Goal: Transaction & Acquisition: Purchase product/service

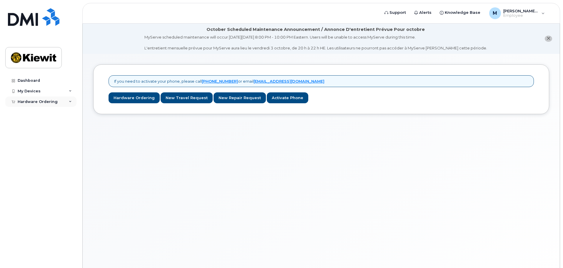
click at [62, 104] on div "Hardware Ordering" at bounding box center [40, 102] width 71 height 11
click at [44, 113] on link "My Orders" at bounding box center [46, 112] width 61 height 11
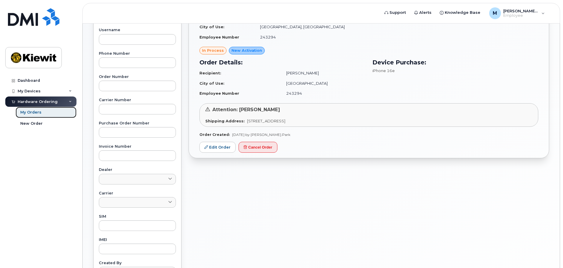
scroll to position [118, 0]
click at [222, 148] on link "Edit Order" at bounding box center [218, 146] width 36 height 11
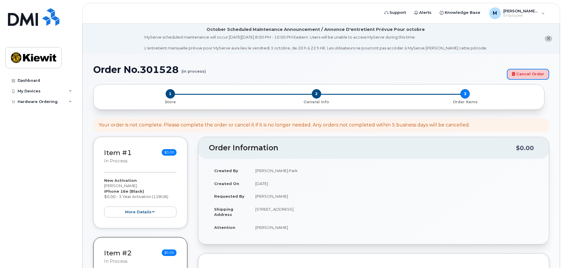
drag, startPoint x: 534, startPoint y: 78, endPoint x: 306, endPoint y: 16, distance: 236.7
click at [534, 78] on link "Cancel Order" at bounding box center [528, 74] width 42 height 11
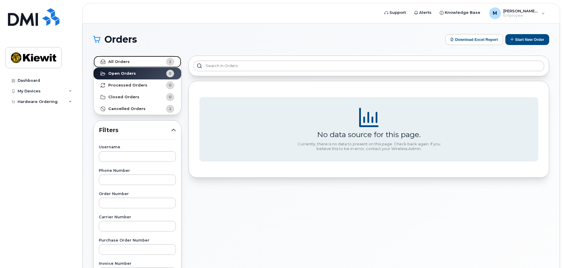
click at [125, 59] on strong "All Orders" at bounding box center [118, 61] width 21 height 5
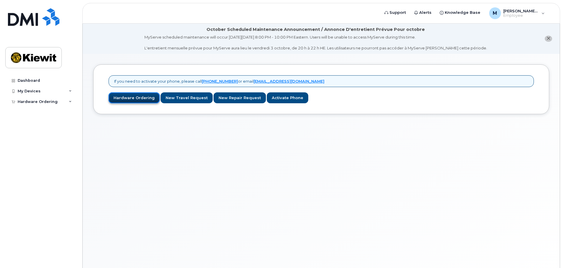
click at [134, 99] on link "Hardware Ordering" at bounding box center [134, 97] width 51 height 11
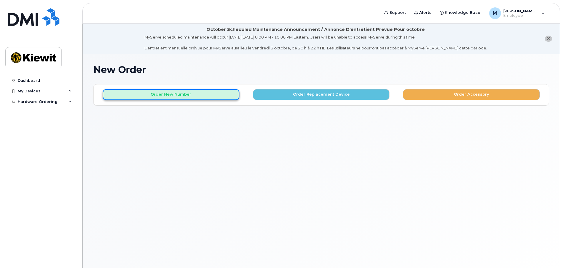
click at [194, 97] on button "Order New Number" at bounding box center [171, 94] width 137 height 11
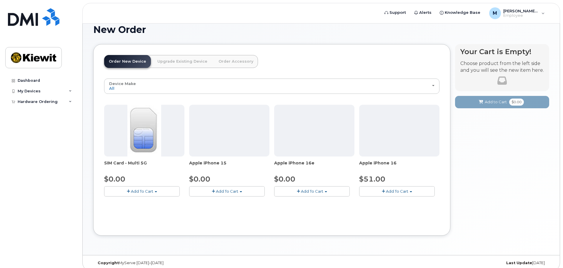
scroll to position [46, 0]
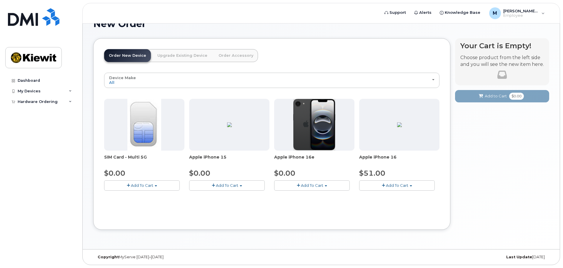
click at [323, 187] on button "Add To Cart" at bounding box center [312, 185] width 76 height 10
click at [322, 196] on link "$0.00 - 3 Year Activation (128GB)" at bounding box center [314, 196] width 76 height 7
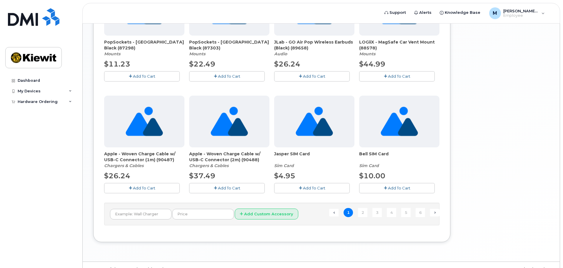
scroll to position [415, 0]
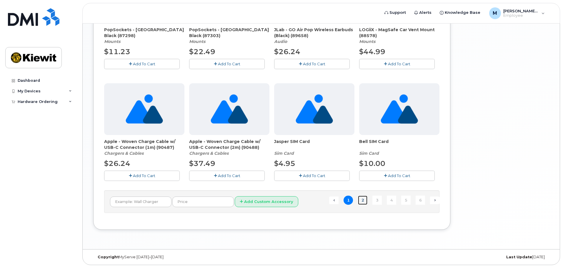
click at [363, 200] on link "2" at bounding box center [362, 200] width 9 height 9
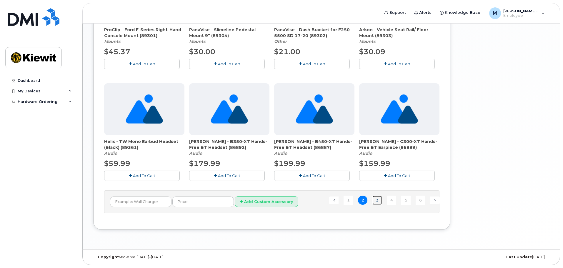
click at [377, 202] on link "3" at bounding box center [377, 200] width 9 height 9
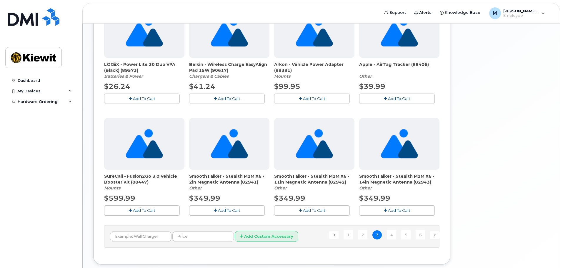
scroll to position [386, 0]
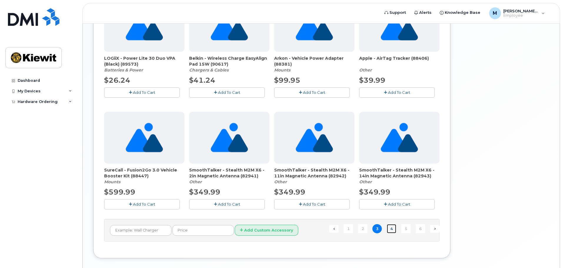
click at [396, 227] on link "4" at bounding box center [391, 228] width 9 height 9
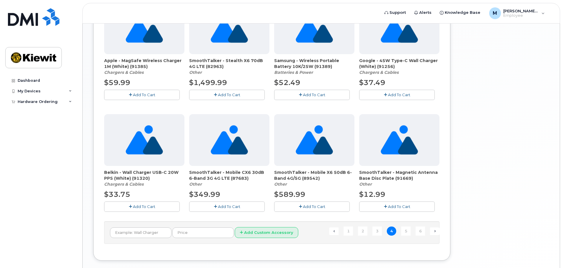
scroll to position [386, 0]
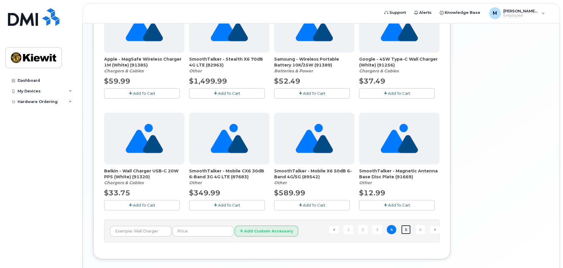
click at [408, 233] on link "5" at bounding box center [405, 229] width 9 height 9
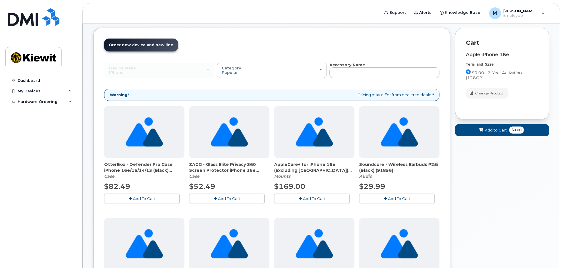
scroll to position [33, 0]
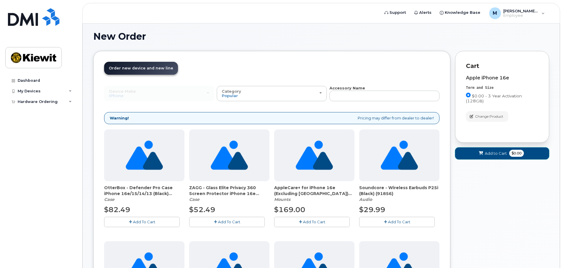
click at [498, 153] on span "Add to Cart" at bounding box center [496, 154] width 22 height 6
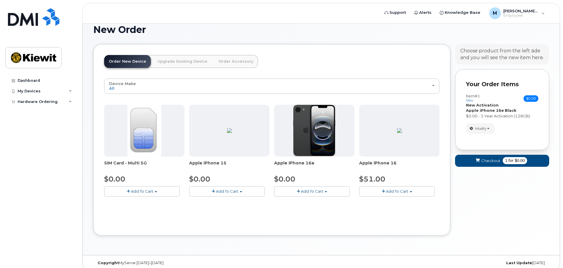
scroll to position [46, 0]
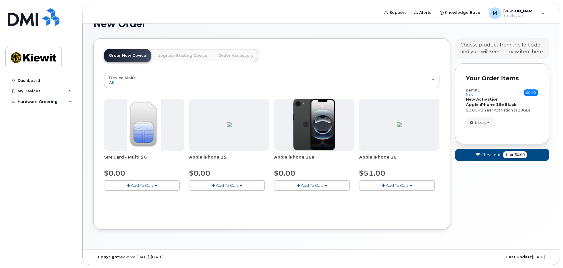
click at [155, 185] on button "Add To Cart" at bounding box center [142, 185] width 76 height 10
click at [149, 194] on link "$0.00 - New Activation" at bounding box center [134, 196] width 56 height 7
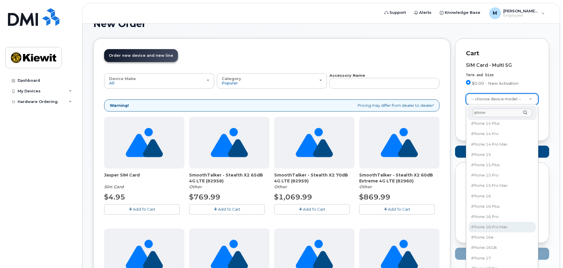
scroll to position [147, 0]
type input "iphone"
select select "3304"
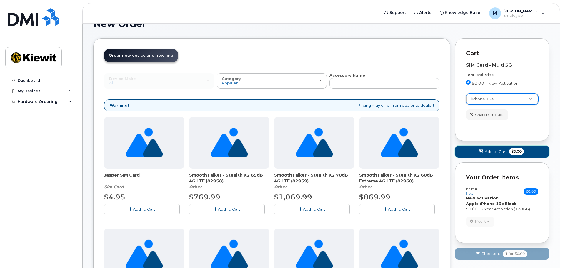
click at [499, 156] on button "Add to Cart $0.00" at bounding box center [502, 152] width 94 height 12
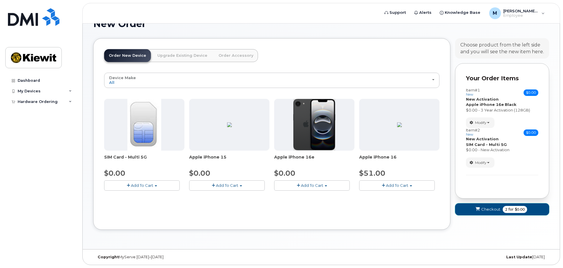
click at [492, 210] on span "Checkout" at bounding box center [491, 210] width 19 height 6
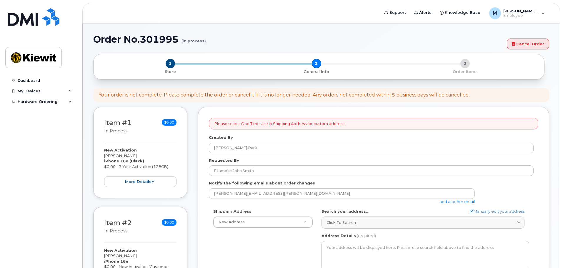
select select
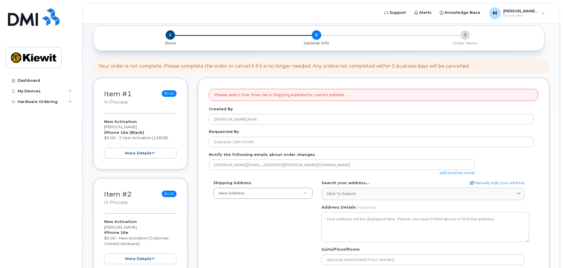
scroll to position [88, 0]
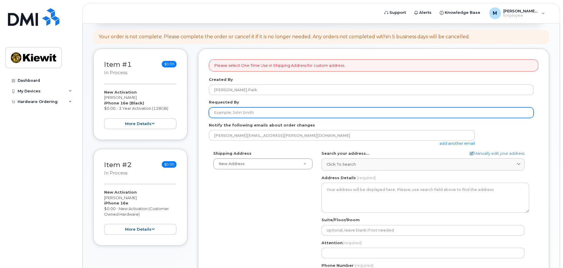
click at [224, 116] on input "Requested By" at bounding box center [371, 112] width 325 height 11
type input "[PERSON_NAME]"
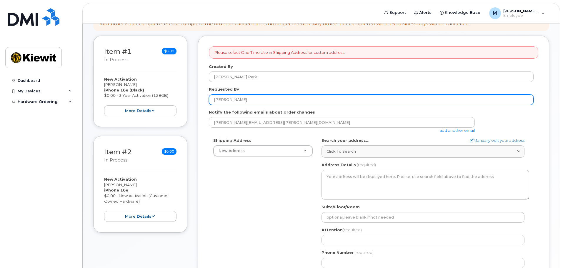
scroll to position [147, 0]
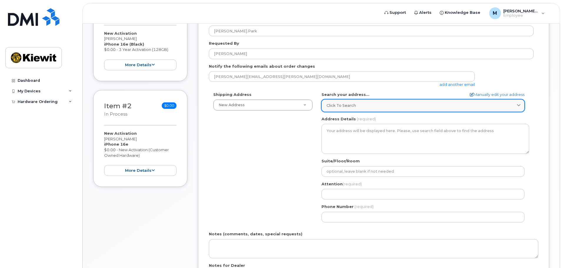
click at [382, 109] on link "Click to search" at bounding box center [423, 105] width 203 height 12
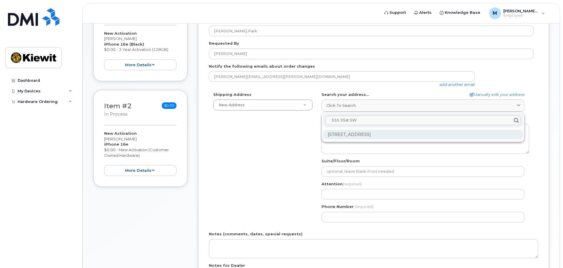
type input "555 35st SW"
click at [374, 133] on div "[STREET_ADDRESS]" at bounding box center [423, 135] width 200 height 10
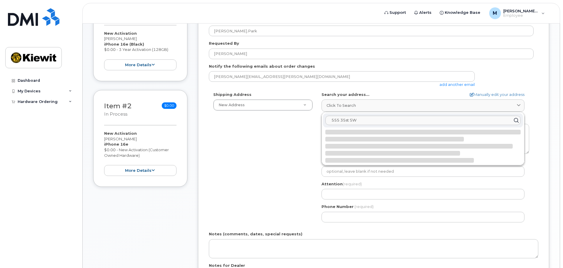
select select
type textarea "555 35 St SW EDMONTON AB T6X 2W7 CANADA"
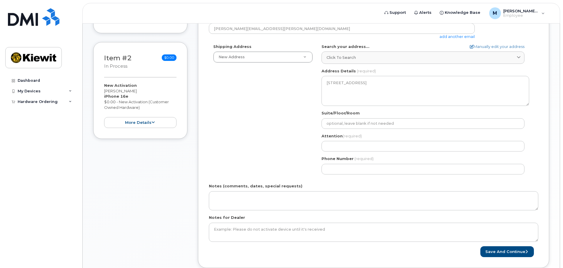
scroll to position [206, 0]
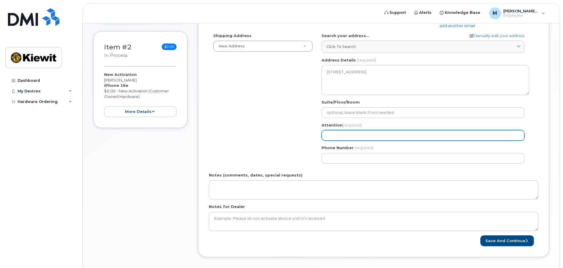
click at [360, 139] on input "Attention (required)" at bounding box center [423, 135] width 203 height 11
type input "Matt Park"
select select
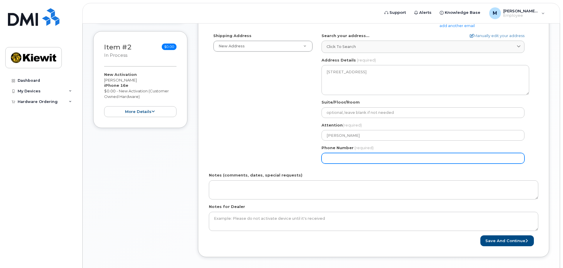
click at [362, 159] on input "Phone Number" at bounding box center [423, 158] width 203 height 11
type input "780975727"
select select
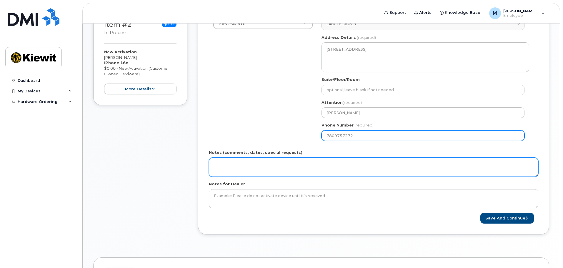
scroll to position [265, 0]
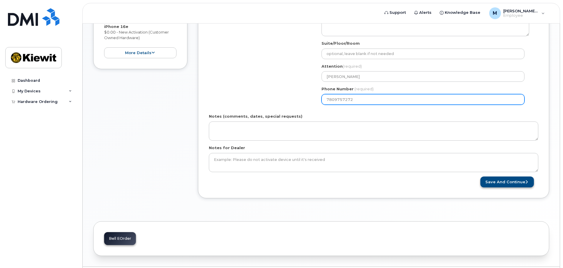
type input "7809757272"
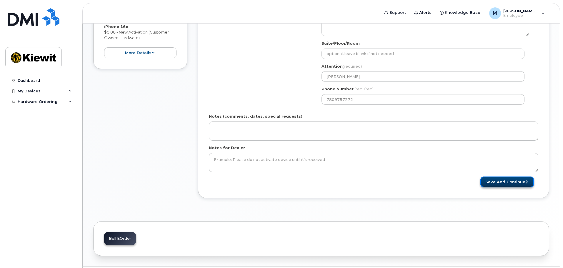
click at [507, 180] on button "Save and Continue" at bounding box center [508, 182] width 54 height 11
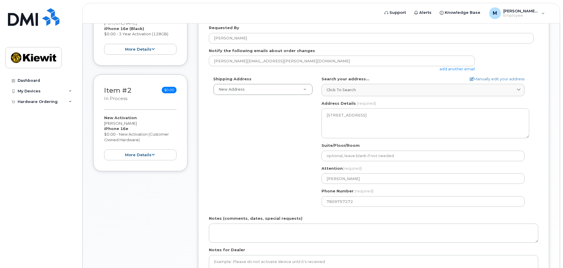
scroll to position [147, 0]
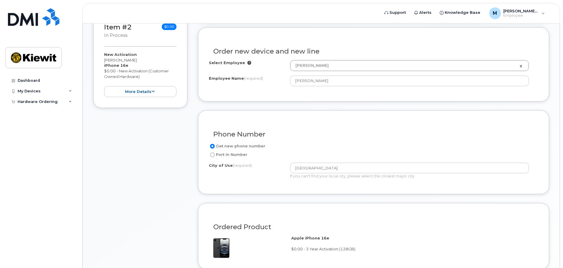
scroll to position [265, 0]
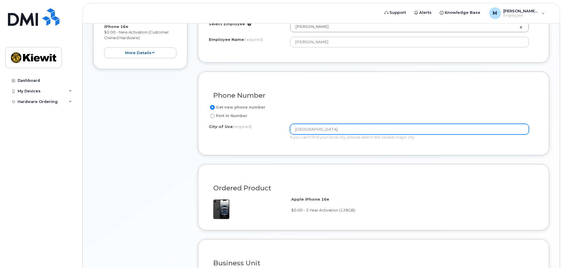
drag, startPoint x: 333, startPoint y: 130, endPoint x: 268, endPoint y: 136, distance: 65.4
click at [268, 136] on div "City of Use (required) [GEOGRAPHIC_DATA] If you can't find your local city, ple…" at bounding box center [371, 132] width 325 height 16
type input "[GEOGRAPHIC_DATA]"
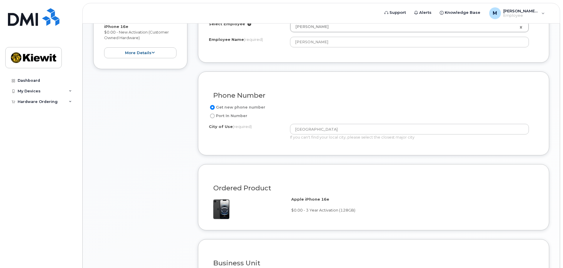
drag, startPoint x: 316, startPoint y: 190, endPoint x: 316, endPoint y: 185, distance: 4.4
click at [316, 187] on h3 "Ordered Product" at bounding box center [373, 188] width 321 height 7
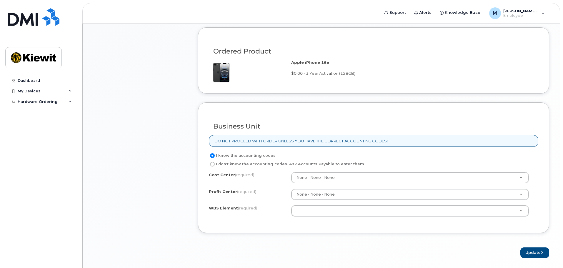
scroll to position [412, 0]
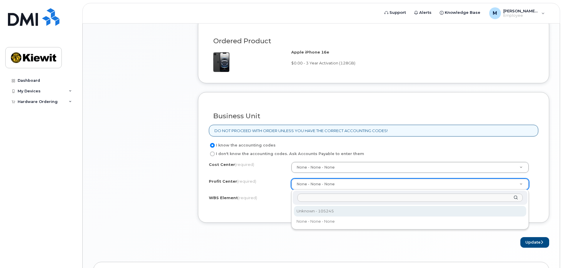
select select "105245"
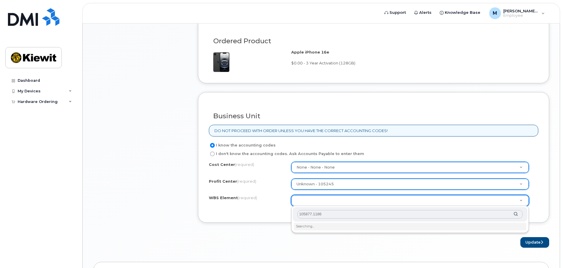
drag, startPoint x: 344, startPoint y: 217, endPoint x: 313, endPoint y: 218, distance: 31.2
click at [313, 218] on input "105877.1186" at bounding box center [410, 214] width 225 height 9
type input "105877.1186"
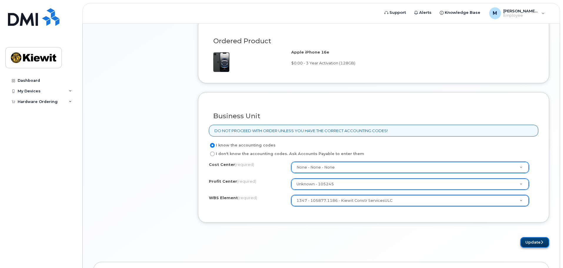
click at [529, 242] on button "Update" at bounding box center [535, 242] width 29 height 11
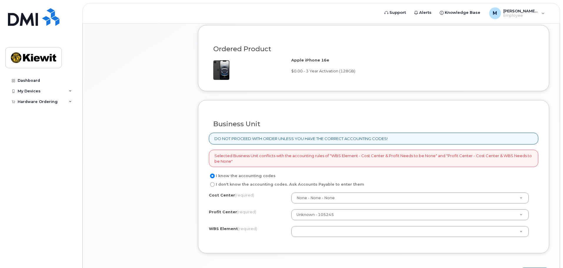
scroll to position [412, 0]
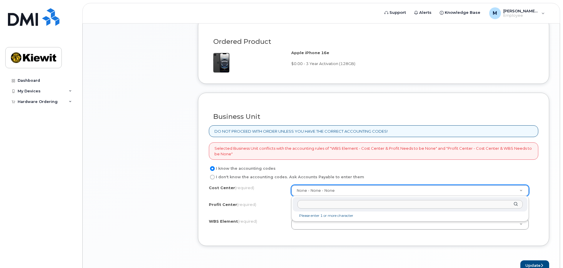
click at [352, 203] on input "text" at bounding box center [410, 204] width 225 height 9
type input "K"
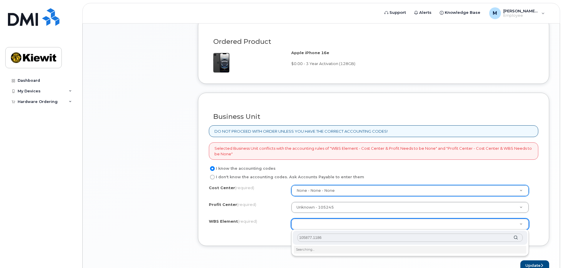
type input "105877.1186"
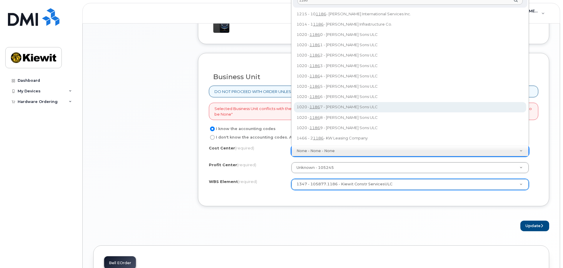
scroll to position [441, 0]
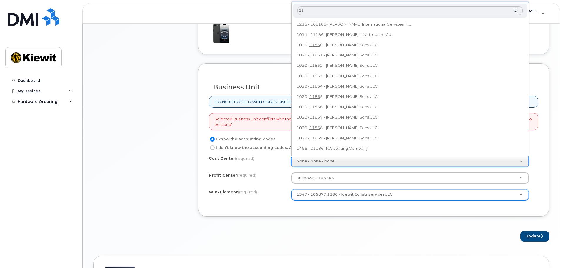
type input "1"
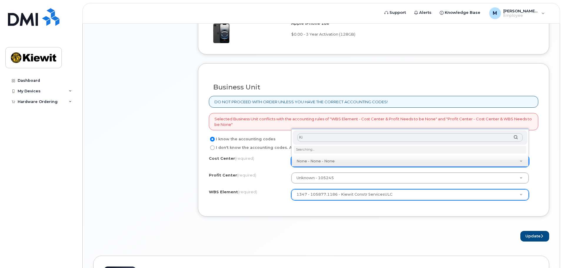
type input "K"
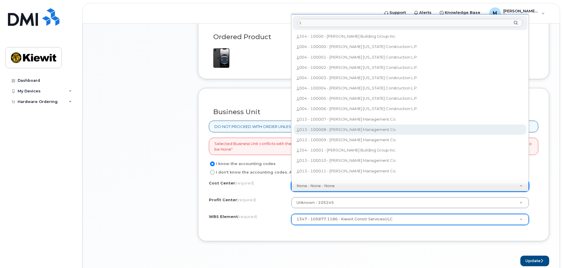
scroll to position [408, 0]
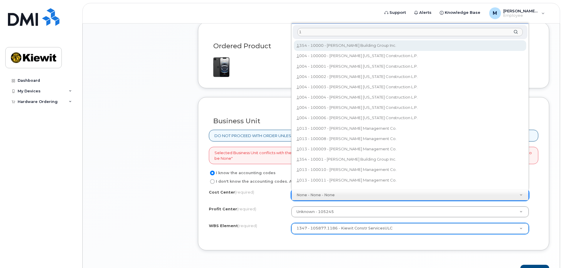
click at [344, 31] on input "1" at bounding box center [410, 32] width 225 height 9
type input "1058"
type input "101058"
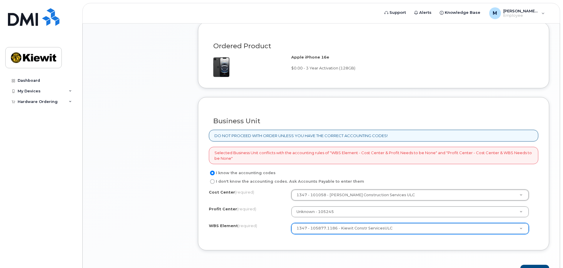
scroll to position [437, 0]
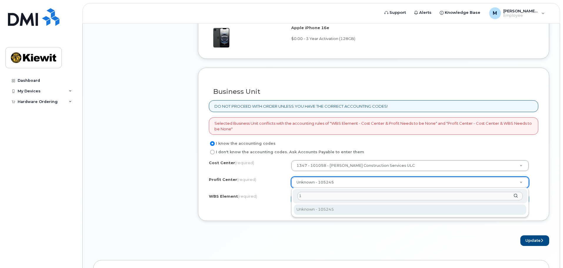
type input "1"
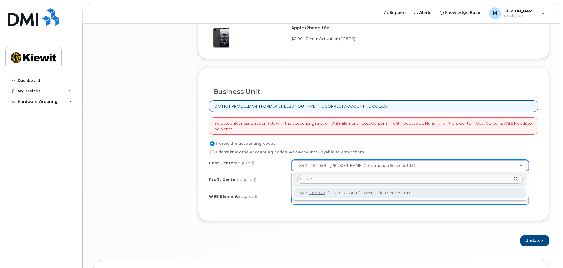
type input "105877"
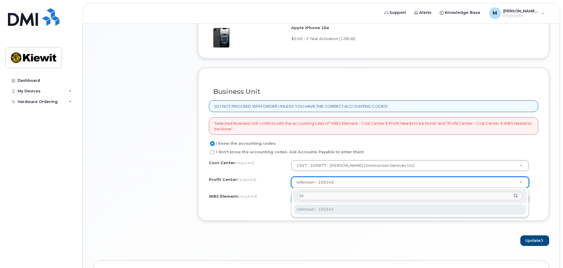
type input "1"
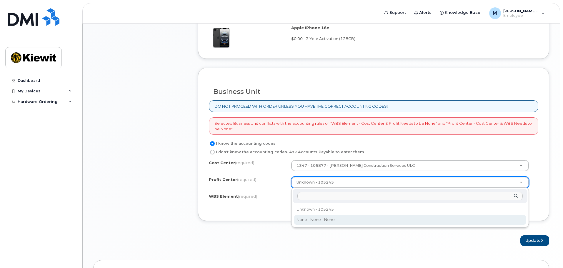
select select "None"
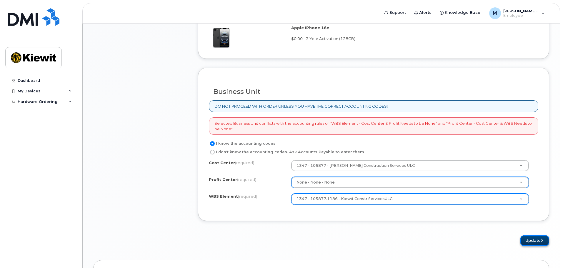
click at [532, 241] on button "Update" at bounding box center [535, 240] width 29 height 11
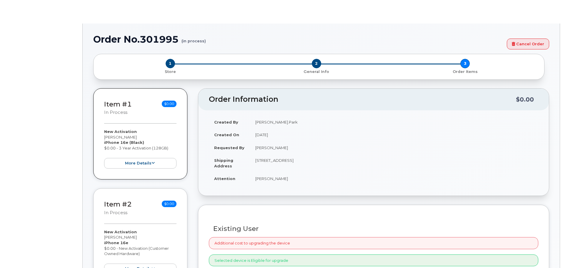
radio input "true"
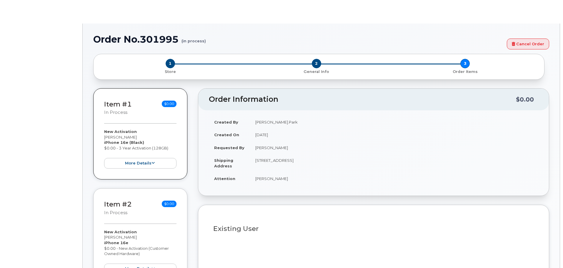
type input "1237660"
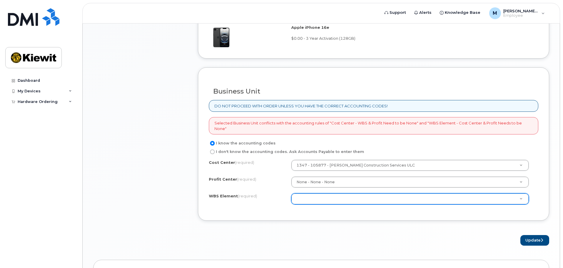
scroll to position [441, 0]
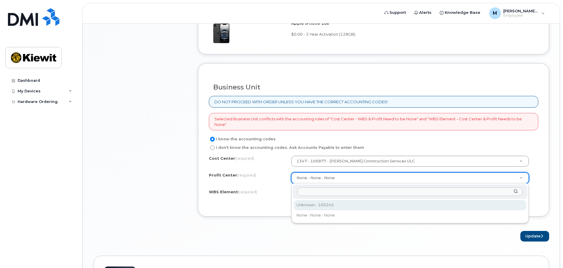
select select "105245"
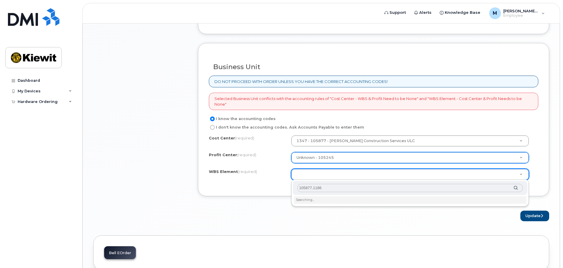
scroll to position [493, 0]
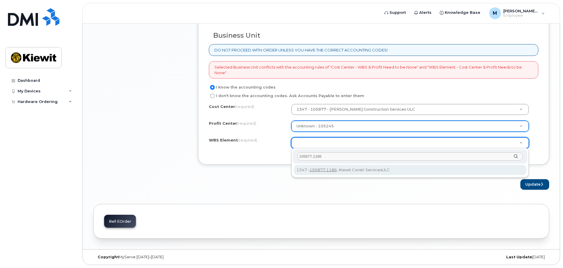
type input "105877.1186"
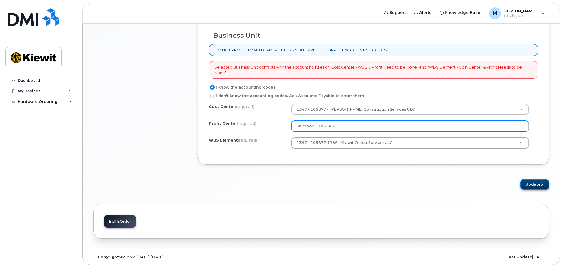
click at [533, 183] on button "Update" at bounding box center [535, 184] width 29 height 11
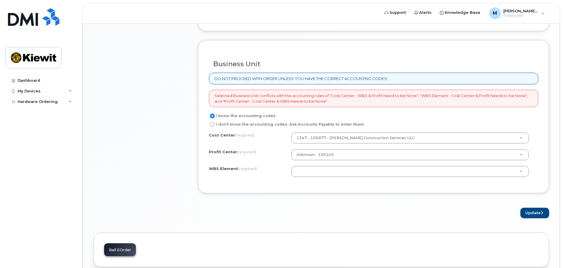
scroll to position [471, 0]
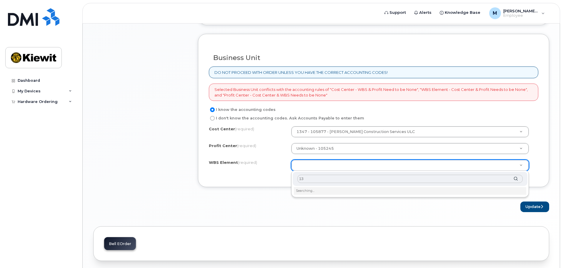
type input "1"
type input "105877.1186"
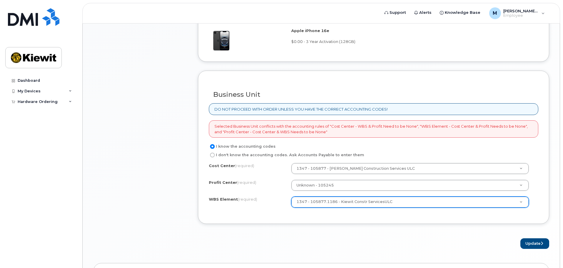
scroll to position [493, 0]
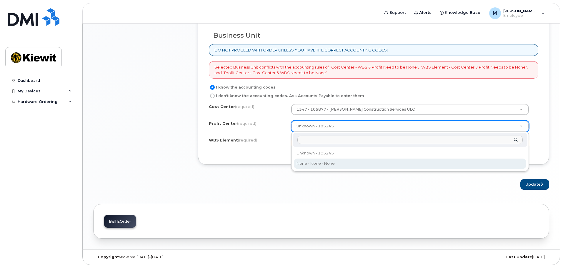
select select "None"
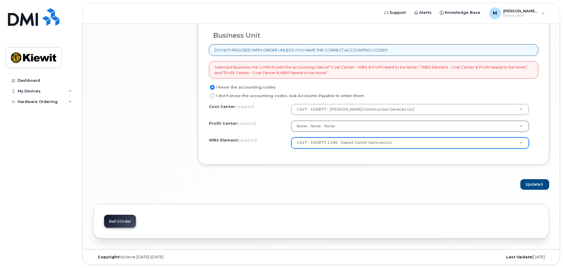
scroll to position [464, 0]
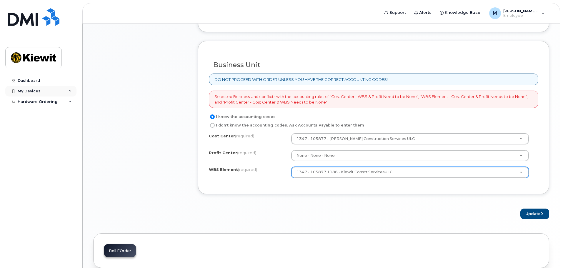
click at [68, 91] on div "My Devices" at bounding box center [40, 91] width 71 height 11
drag, startPoint x: 68, startPoint y: 91, endPoint x: 66, endPoint y: 94, distance: 4.7
click at [66, 94] on div "My Devices" at bounding box center [40, 91] width 71 height 11
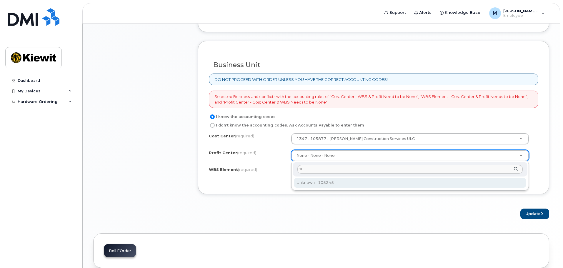
type input "1"
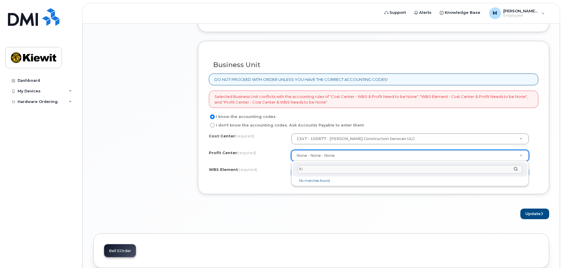
type input "K"
type input "1"
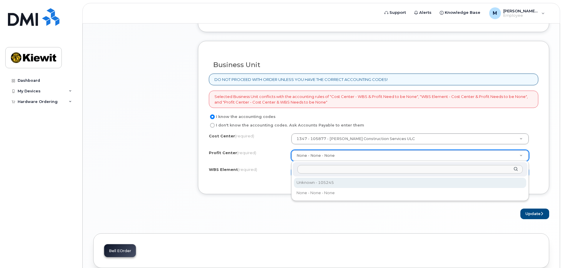
click at [517, 171] on div at bounding box center [410, 169] width 235 height 14
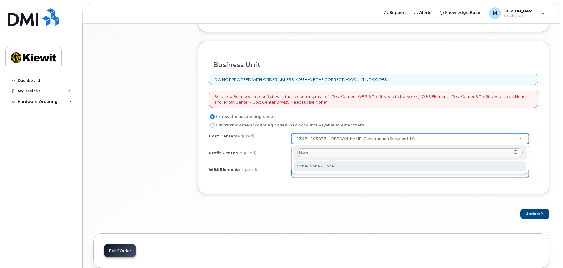
type input "None"
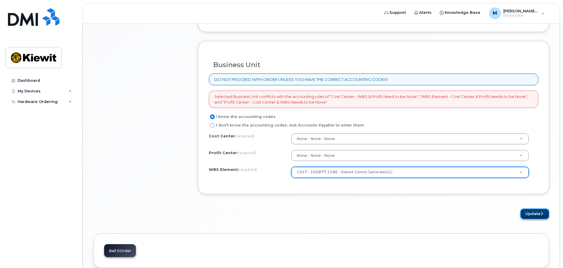
click at [537, 215] on button "Update" at bounding box center [535, 214] width 29 height 11
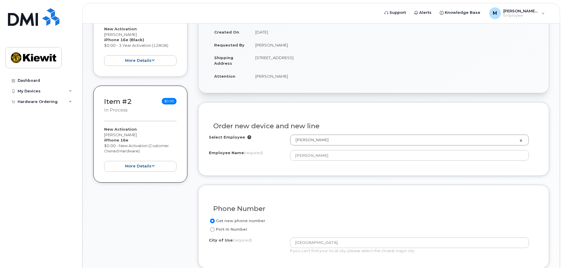
scroll to position [265, 0]
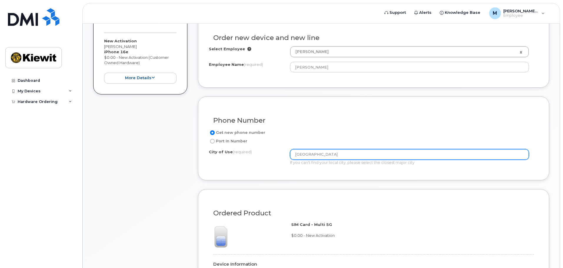
drag, startPoint x: 340, startPoint y: 155, endPoint x: 248, endPoint y: 169, distance: 92.3
click at [248, 169] on div "Get new phone number Port In Number City of Use (required) [GEOGRAPHIC_DATA] If…" at bounding box center [374, 149] width 330 height 41
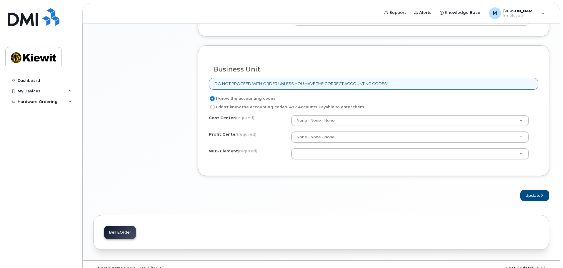
scroll to position [530, 0]
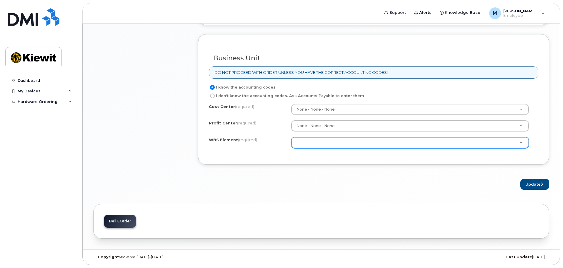
type input "Edmonton"
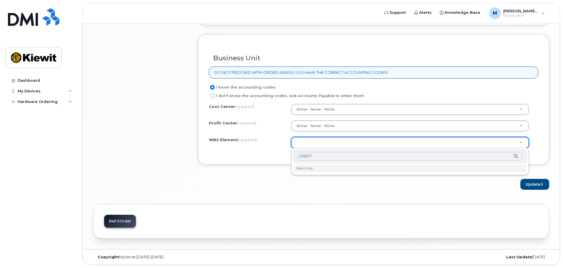
type input "105877"
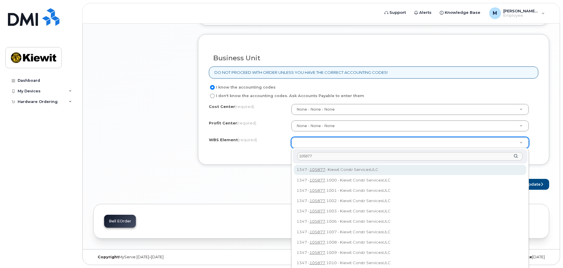
type input "105877"
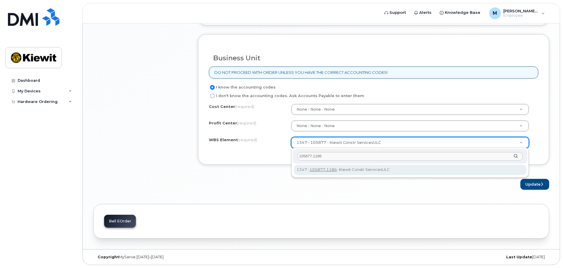
type input "105877.1186"
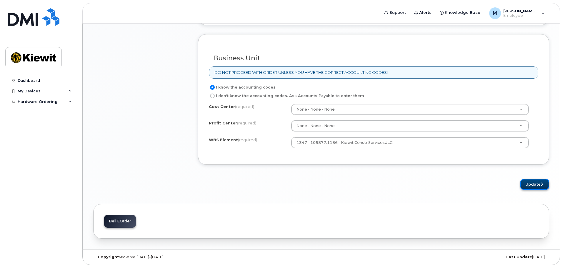
click at [530, 184] on button "Update" at bounding box center [535, 184] width 29 height 11
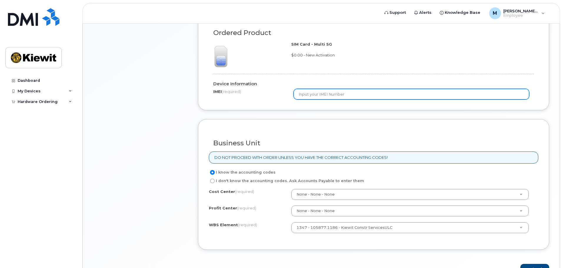
scroll to position [383, 0]
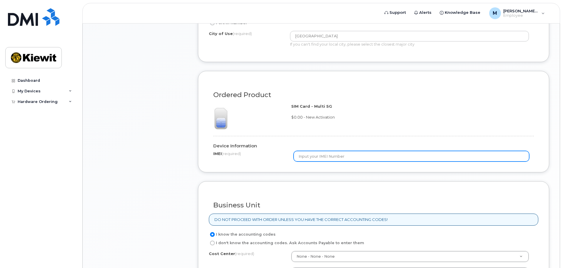
click at [339, 158] on input "text" at bounding box center [412, 156] width 236 height 11
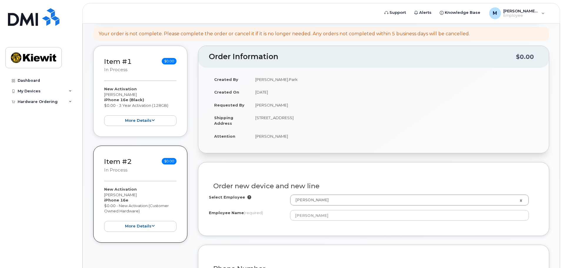
scroll to position [118, 0]
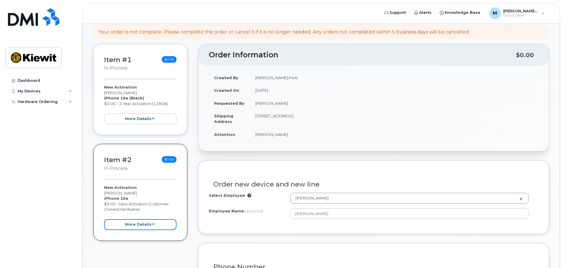
click at [158, 228] on button "more details" at bounding box center [140, 224] width 72 height 11
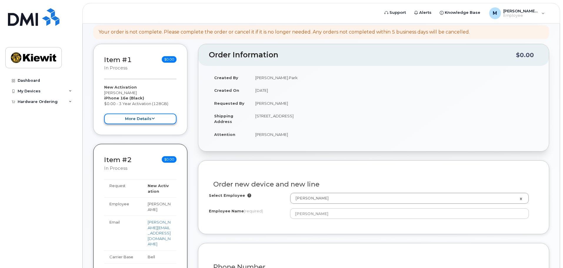
click at [157, 123] on button "more details" at bounding box center [140, 119] width 72 height 11
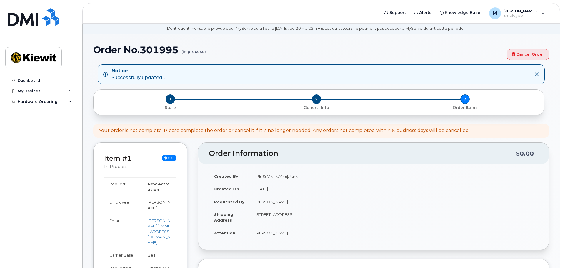
scroll to position [19, 0]
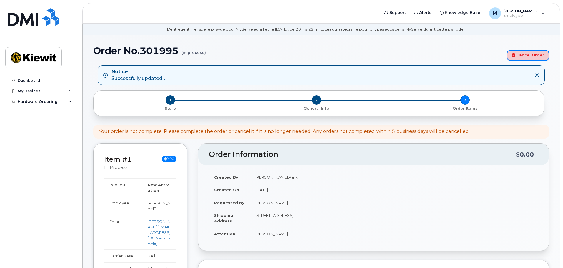
drag, startPoint x: 521, startPoint y: 57, endPoint x: 306, endPoint y: 22, distance: 218.3
click at [521, 57] on link "Cancel Order" at bounding box center [528, 55] width 42 height 11
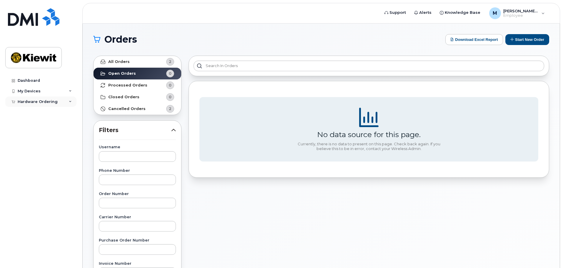
click at [66, 103] on div "Hardware Ordering" at bounding box center [40, 102] width 71 height 11
click at [24, 112] on div "My Orders" at bounding box center [30, 112] width 21 height 5
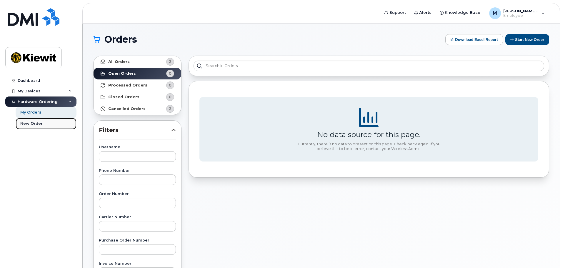
click at [42, 124] on link "New Order" at bounding box center [46, 123] width 61 height 11
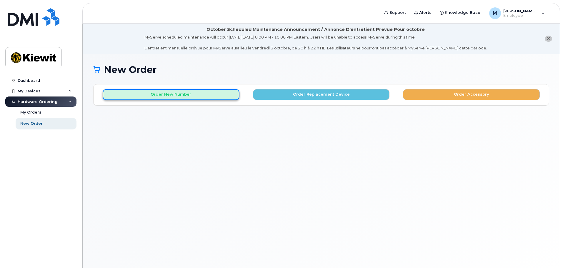
click at [170, 96] on button "Order New Number" at bounding box center [171, 94] width 137 height 11
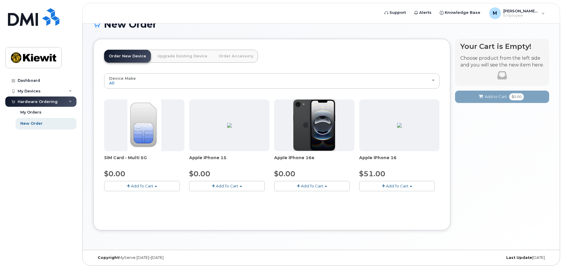
scroll to position [46, 0]
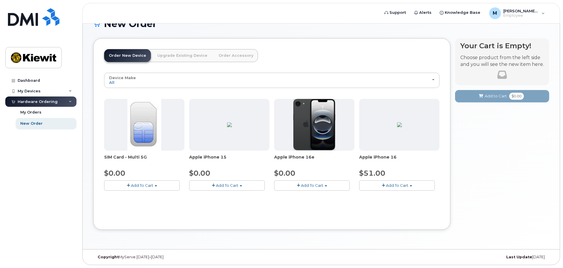
click at [328, 185] on button "Add To Cart" at bounding box center [312, 185] width 76 height 10
click at [322, 195] on link "$0.00 - 3 Year Activation (128GB)" at bounding box center [314, 196] width 76 height 7
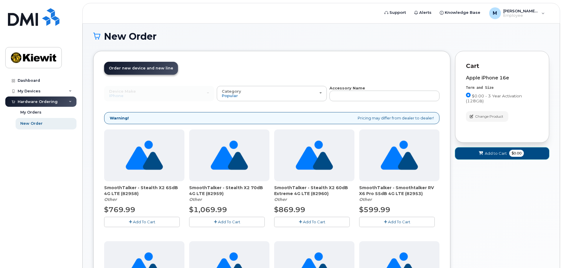
click at [502, 156] on button "Add to Cart $0.00" at bounding box center [502, 153] width 94 height 12
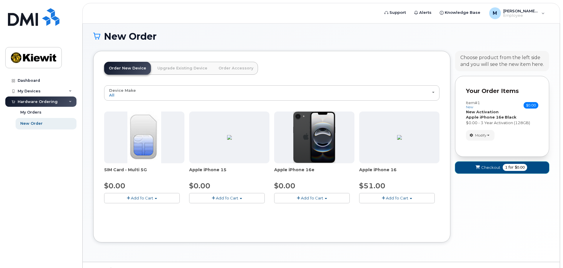
click at [493, 170] on span "Checkout" at bounding box center [491, 168] width 19 height 6
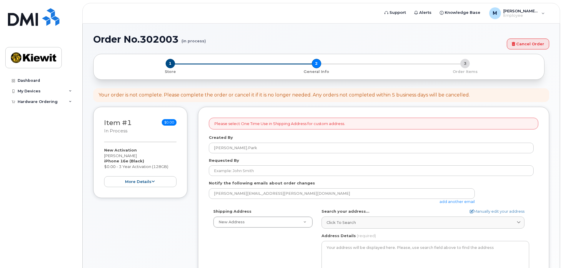
select select
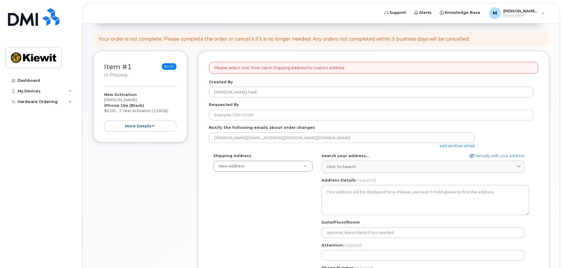
scroll to position [118, 0]
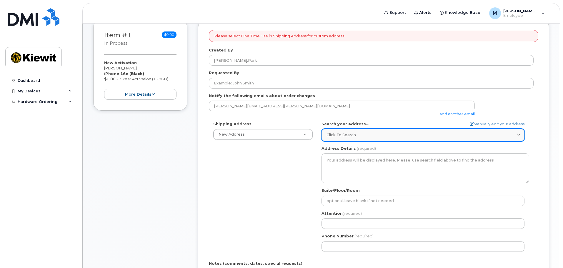
click at [343, 137] on span "Click to search" at bounding box center [341, 135] width 29 height 6
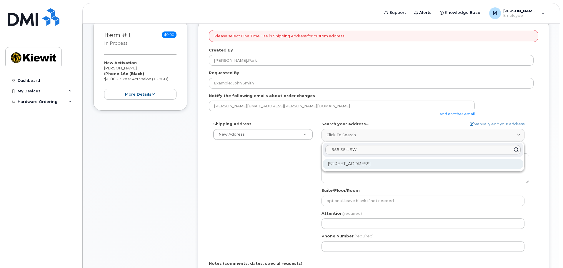
type input "555 35st SW"
click at [367, 165] on div "[STREET_ADDRESS]" at bounding box center [423, 164] width 200 height 10
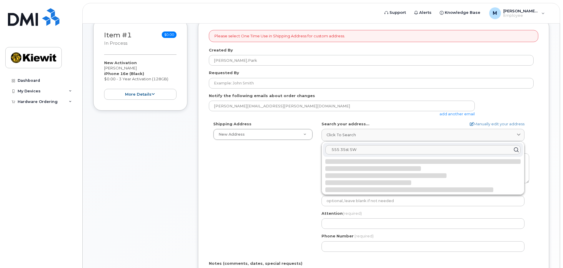
select select
type textarea "[STREET_ADDRESS]"
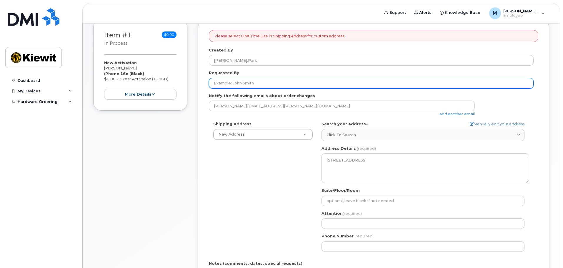
click at [246, 82] on input "Requested By" at bounding box center [371, 83] width 325 height 11
type input "[PERSON_NAME]"
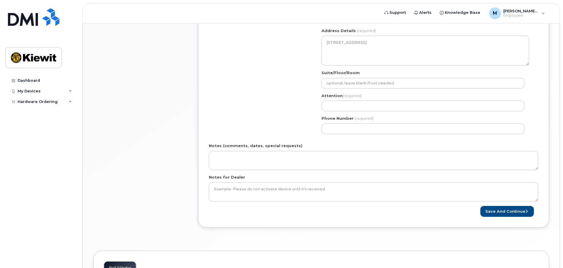
scroll to position [206, 0]
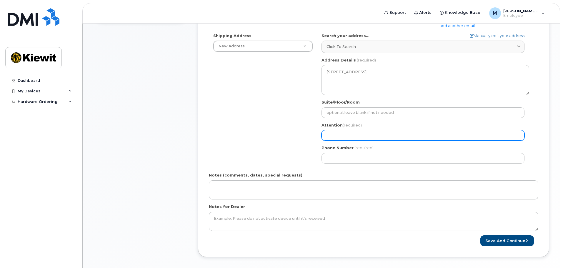
click at [345, 138] on input "Attention (required)" at bounding box center [423, 135] width 203 height 11
type input "[PERSON_NAME]"
select select
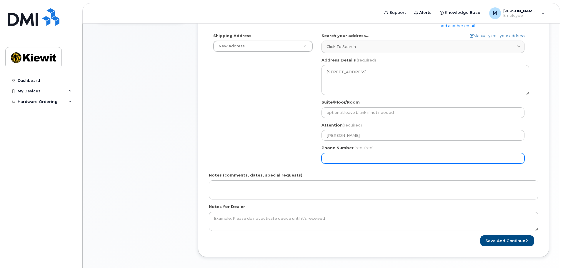
click at [353, 162] on input "Phone Number" at bounding box center [423, 158] width 203 height 11
type input "780975727"
select select
type input "7809757272"
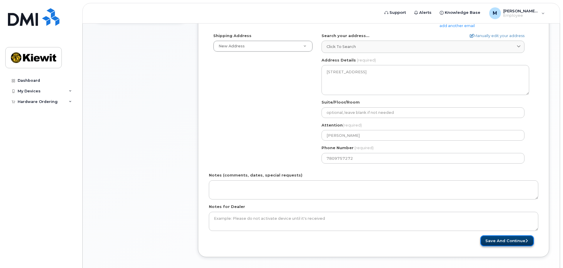
click at [505, 241] on button "Save and Continue" at bounding box center [508, 240] width 54 height 11
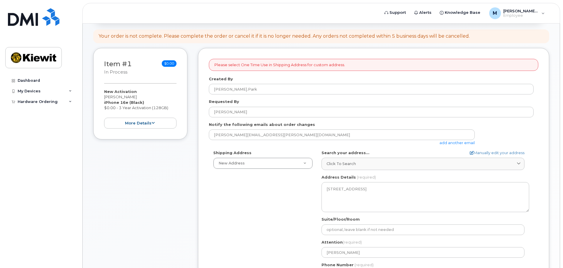
scroll to position [88, 0]
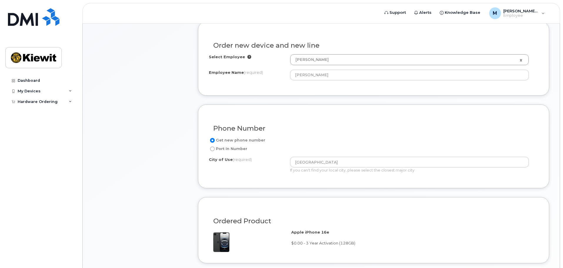
scroll to position [235, 0]
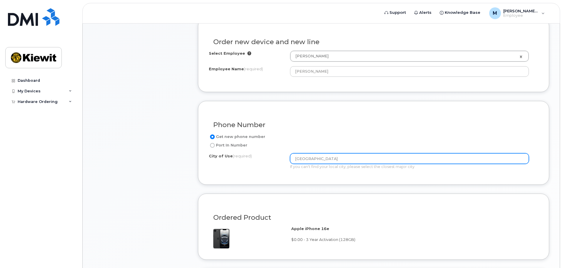
drag, startPoint x: 345, startPoint y: 159, endPoint x: 286, endPoint y: 160, distance: 58.9
click at [286, 160] on div "City of Use (required) [GEOGRAPHIC_DATA] If you can't find your local city, ple…" at bounding box center [371, 161] width 325 height 16
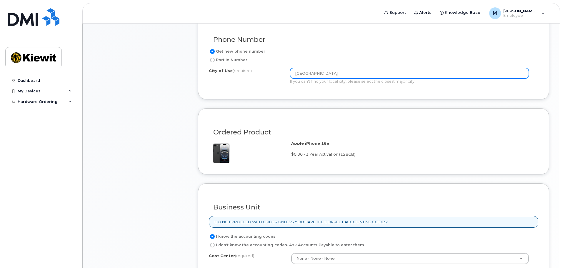
scroll to position [324, 0]
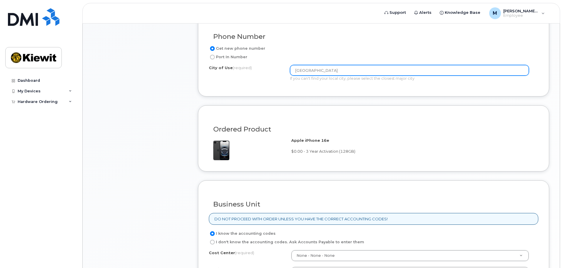
drag, startPoint x: 326, startPoint y: 69, endPoint x: 245, endPoint y: 80, distance: 80.8
click at [245, 80] on div "City of Use (required) [GEOGRAPHIC_DATA] If you can't find your local city, ple…" at bounding box center [371, 73] width 325 height 16
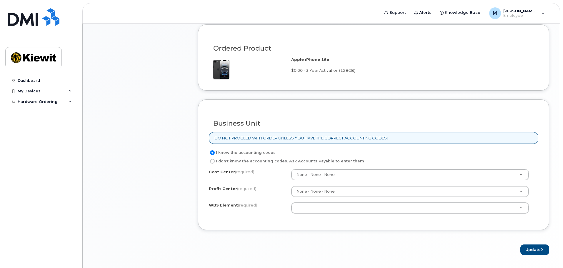
scroll to position [412, 0]
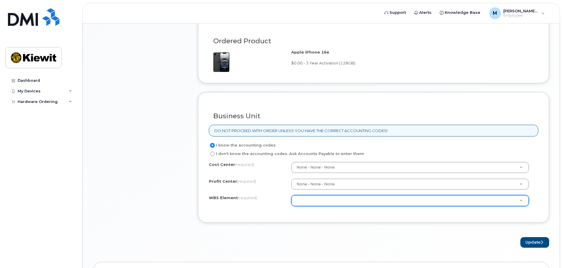
type input "Fording River"
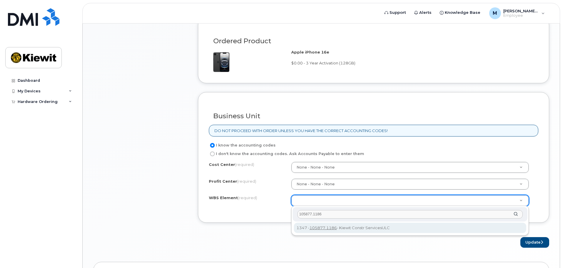
type input "105877.1186"
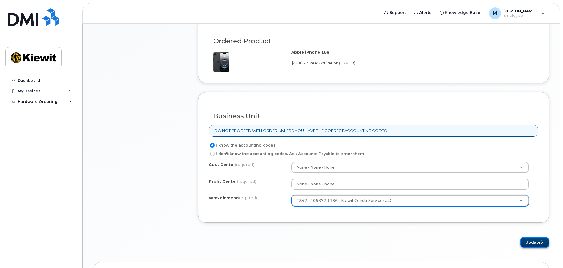
click at [524, 242] on button "Update" at bounding box center [535, 242] width 29 height 11
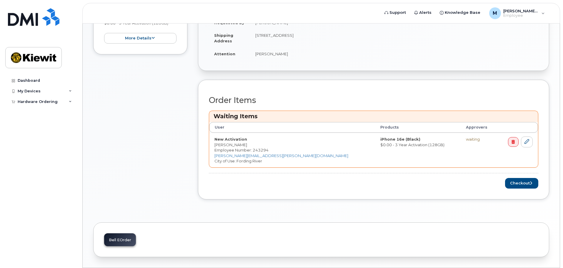
scroll to position [206, 0]
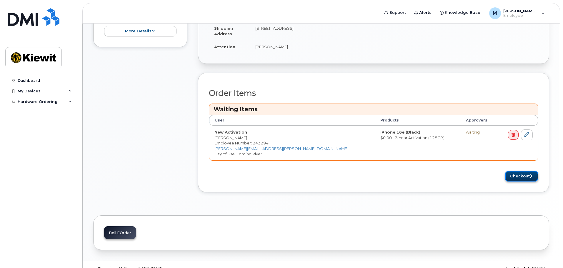
click at [519, 179] on button "Checkout" at bounding box center [521, 176] width 33 height 11
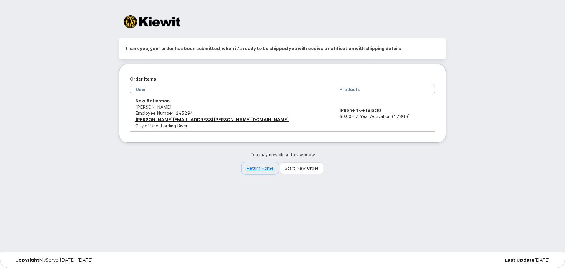
click at [263, 170] on link "Return Home" at bounding box center [260, 168] width 37 height 12
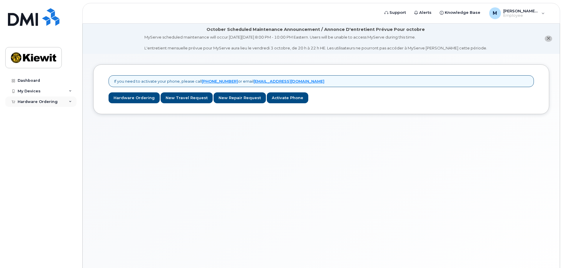
click at [65, 103] on div "Hardware Ordering" at bounding box center [40, 102] width 71 height 11
click at [36, 112] on div "My Orders" at bounding box center [30, 112] width 21 height 5
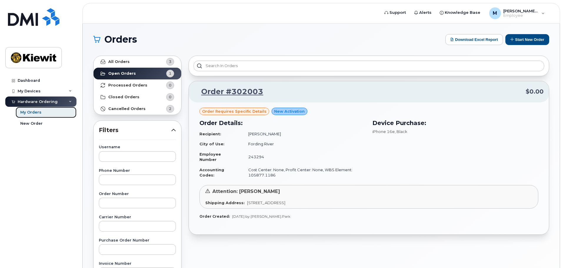
click at [36, 113] on div "My Orders" at bounding box center [30, 112] width 21 height 5
click at [42, 123] on link "New Order" at bounding box center [46, 123] width 61 height 11
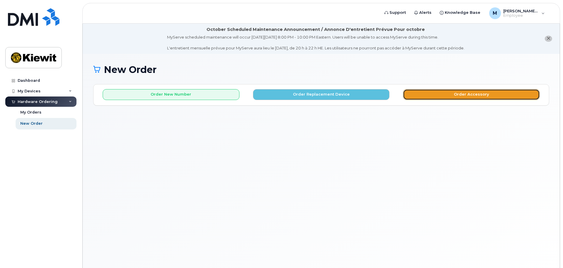
click at [479, 93] on button "Order Accessory" at bounding box center [471, 94] width 137 height 11
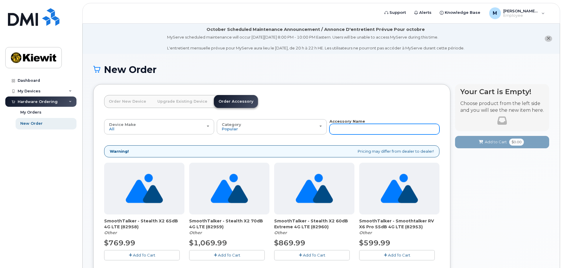
click at [358, 132] on input "text" at bounding box center [385, 129] width 110 height 11
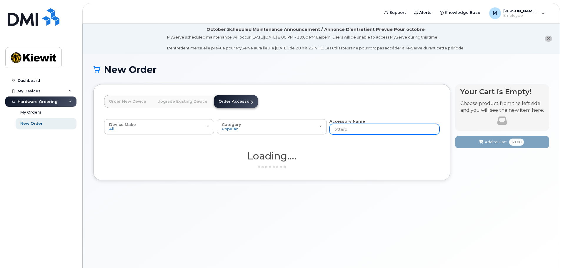
type input "otter"
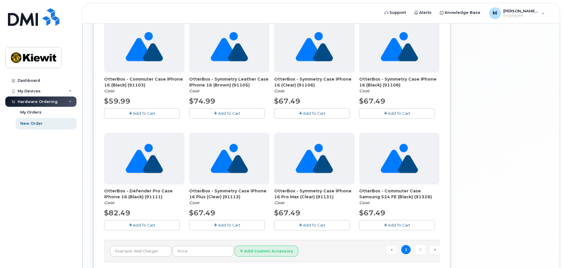
scroll to position [383, 0]
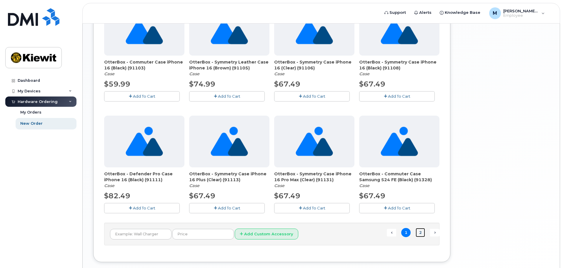
click at [424, 235] on link "2" at bounding box center [420, 232] width 9 height 9
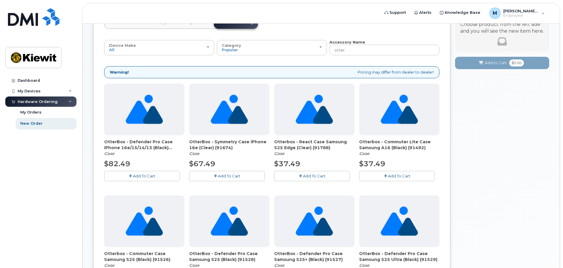
scroll to position [92, 0]
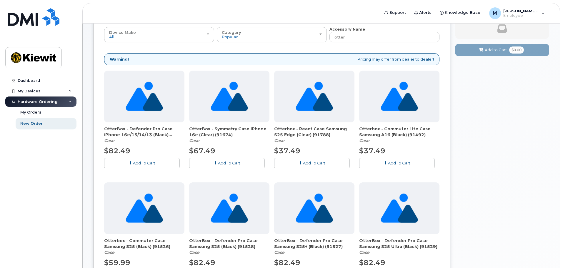
click at [230, 162] on span "Add To Cart" at bounding box center [229, 163] width 22 height 5
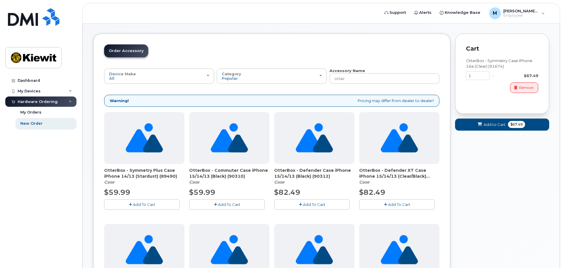
scroll to position [0, 0]
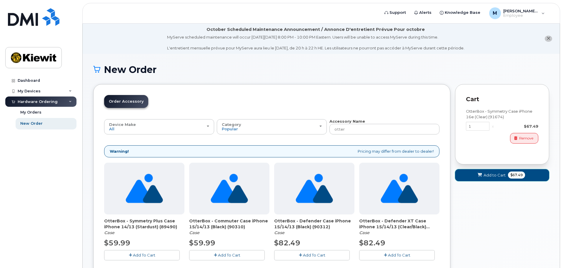
click at [502, 177] on span "Add to Cart" at bounding box center [495, 175] width 22 height 6
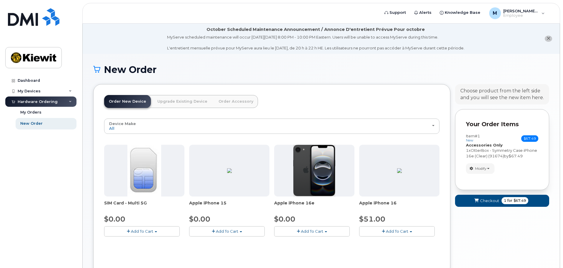
click at [240, 101] on link "Order Accessory" at bounding box center [236, 101] width 44 height 13
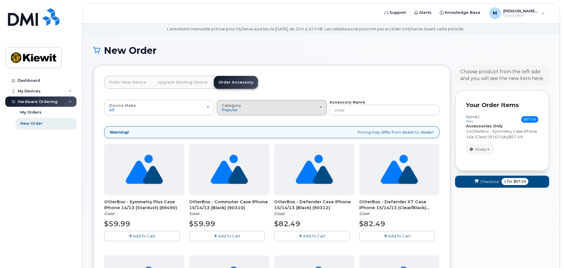
scroll to position [29, 0]
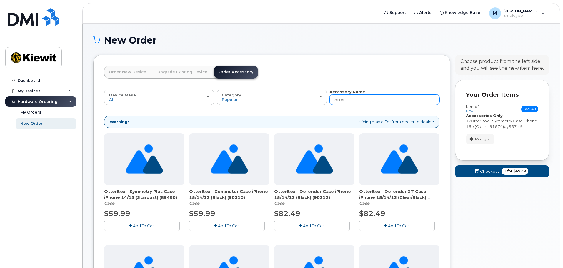
drag, startPoint x: 351, startPoint y: 101, endPoint x: 302, endPoint y: 107, distance: 49.2
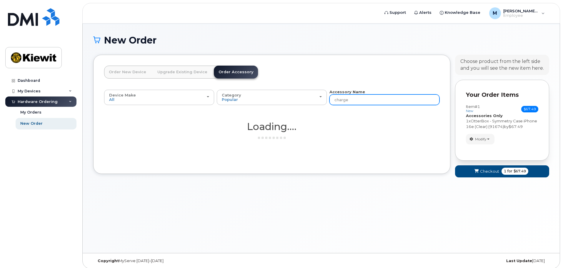
type input "charger"
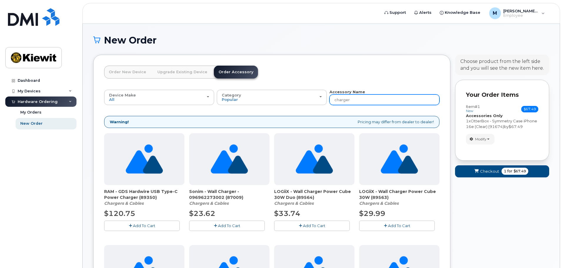
click at [337, 102] on input "charger" at bounding box center [385, 99] width 110 height 11
click at [335, 100] on input "charger" at bounding box center [385, 99] width 110 height 11
type input "iphone charger"
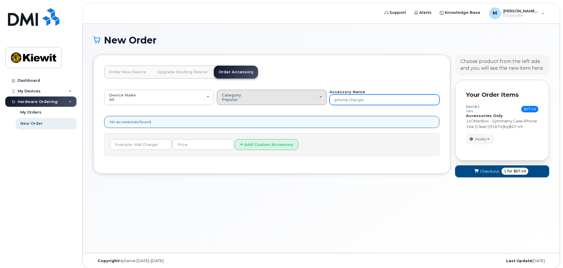
drag, startPoint x: 348, startPoint y: 101, endPoint x: 311, endPoint y: 103, distance: 36.9
click at [311, 104] on div "Device Make All Android Cell Phone HUB iPhone Modem Tablet All Android Cell Pho…" at bounding box center [272, 97] width 336 height 16
type input "apple charger"
drag, startPoint x: 399, startPoint y: 105, endPoint x: 365, endPoint y: 108, distance: 34.3
click at [365, 109] on div "Device Make All Android Cell Phone HUB iPhone Modem Tablet All Android Cell Pho…" at bounding box center [272, 122] width 336 height 67
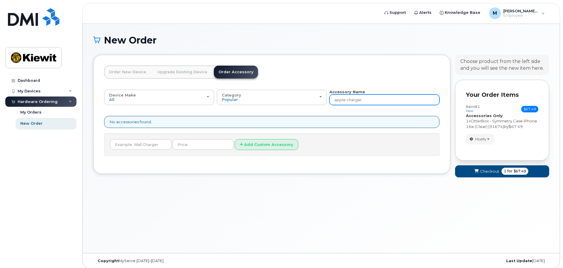
drag, startPoint x: 369, startPoint y: 103, endPoint x: 347, endPoint y: 107, distance: 22.5
click at [347, 107] on div "Device Make All Android Cell Phone HUB iPhone Modem Tablet All Android Cell Pho…" at bounding box center [272, 122] width 336 height 67
type input "apple"
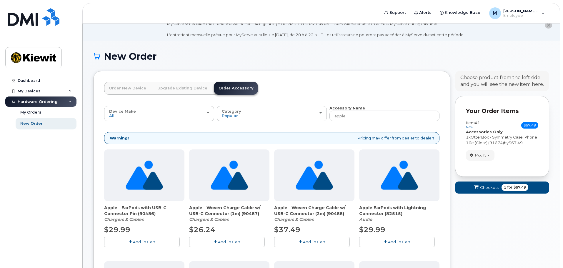
scroll to position [3, 0]
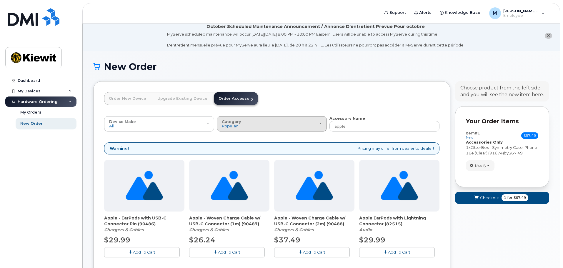
click at [316, 123] on div "Category Popular" at bounding box center [272, 123] width 100 height 9
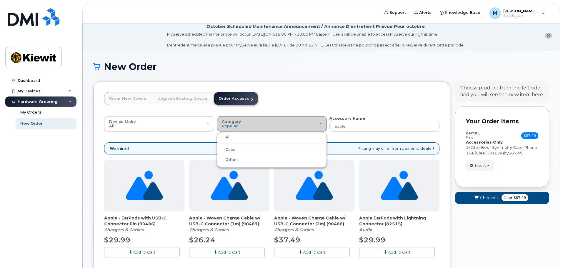
click at [316, 123] on div "Category Popular" at bounding box center [272, 123] width 100 height 9
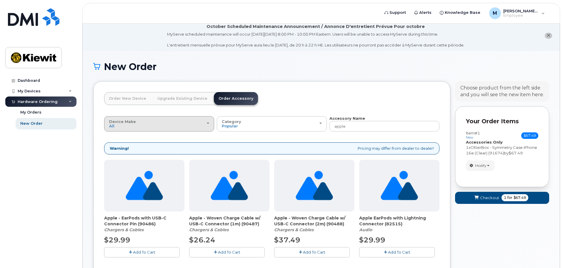
click at [206, 121] on div "Device Make All Android Cell Phone HUB iPhone Modem Tablet" at bounding box center [159, 123] width 100 height 9
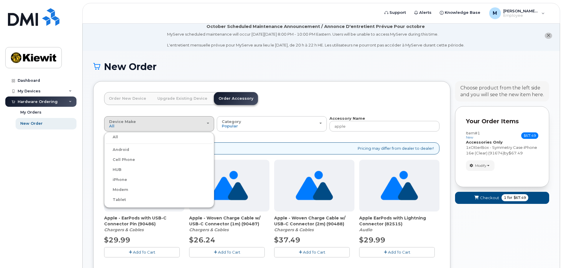
click at [123, 180] on label "iPhone" at bounding box center [116, 179] width 21 height 7
click at [0, 0] on input "iPhone" at bounding box center [0, 0] width 0 height 0
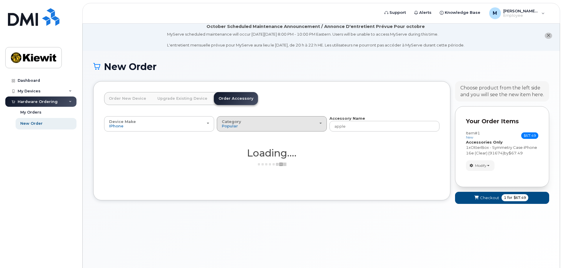
click at [316, 124] on div "Category Popular" at bounding box center [272, 123] width 100 height 9
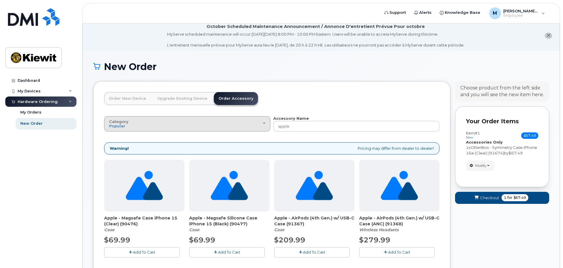
click at [255, 120] on div "Category Popular" at bounding box center [187, 123] width 156 height 9
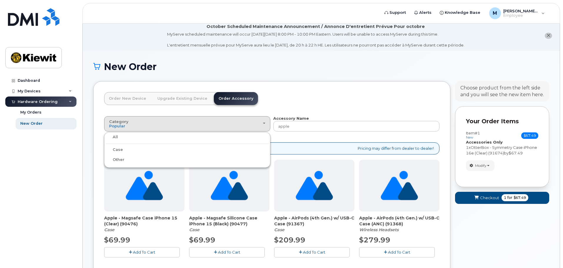
click at [120, 161] on label "Other" at bounding box center [115, 159] width 19 height 7
click at [0, 0] on input "Other" at bounding box center [0, 0] width 0 height 0
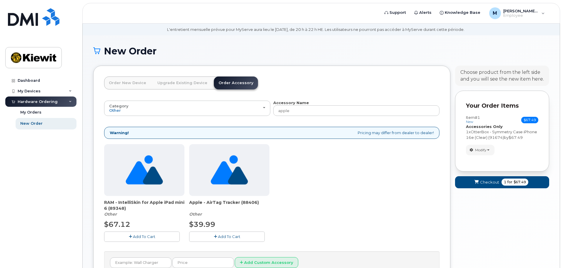
scroll to position [32, 0]
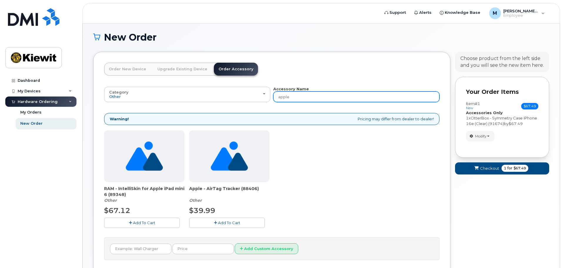
click at [256, 103] on div "Category Other All Case Other Accessory Name apple All new mobile devices come …" at bounding box center [272, 173] width 336 height 174
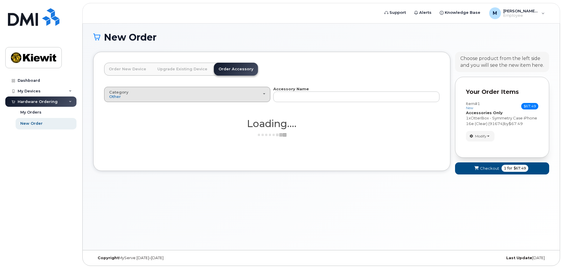
click at [263, 94] on span "button" at bounding box center [264, 93] width 2 height 1
click at [115, 106] on label "All" at bounding box center [112, 107] width 12 height 7
click at [0, 0] on input "All" at bounding box center [0, 0] width 0 height 0
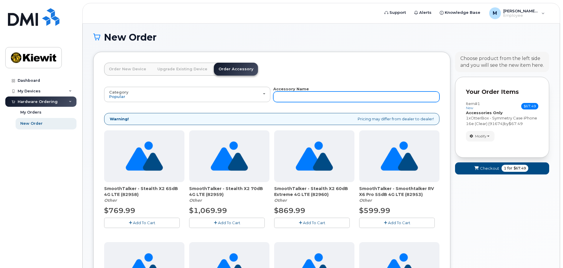
click at [310, 101] on input "text" at bounding box center [356, 97] width 166 height 11
type input "charger"
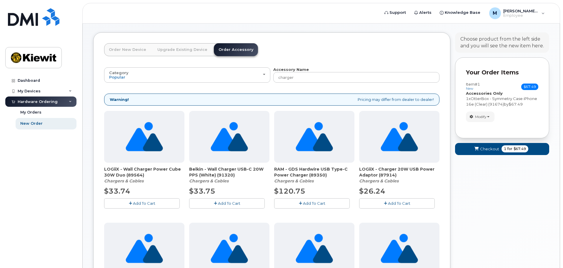
scroll to position [0, 0]
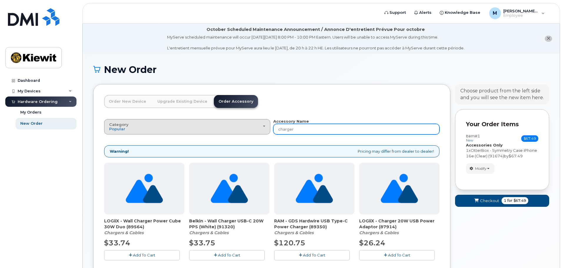
drag, startPoint x: 305, startPoint y: 129, endPoint x: 217, endPoint y: 129, distance: 88.0
click at [217, 129] on div "Category Popular All Case Other Accessory Name charger" at bounding box center [272, 127] width 336 height 16
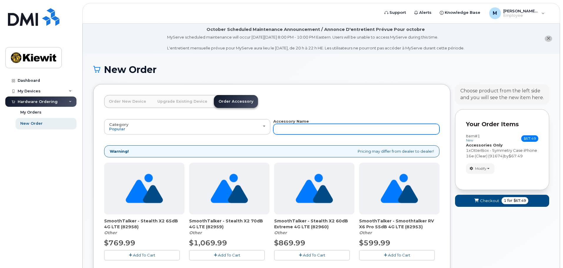
click at [338, 131] on input "text" at bounding box center [356, 129] width 166 height 11
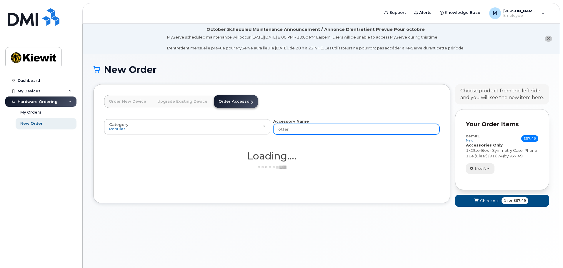
type input "otter"
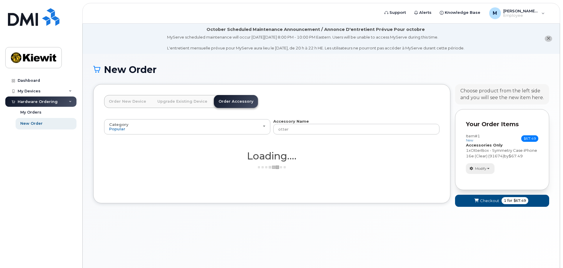
click at [490, 169] on span "button" at bounding box center [488, 168] width 2 height 1
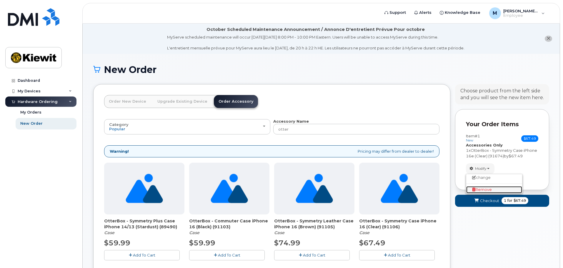
click at [485, 189] on span "Remove" at bounding box center [482, 189] width 20 height 4
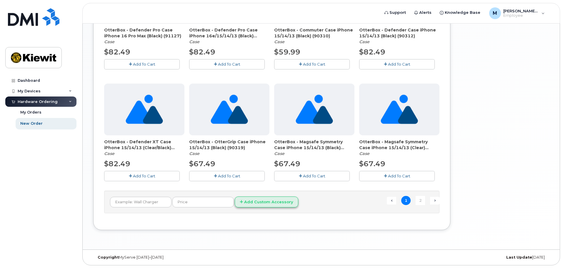
scroll to position [415, 0]
click at [421, 202] on link "2" at bounding box center [420, 200] width 9 height 9
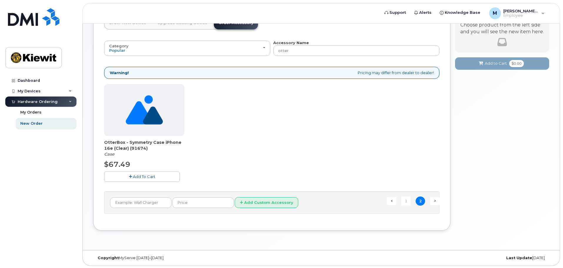
scroll to position [79, 0]
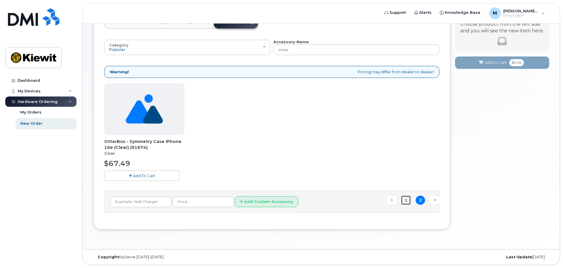
click at [402, 201] on link "1" at bounding box center [405, 200] width 9 height 9
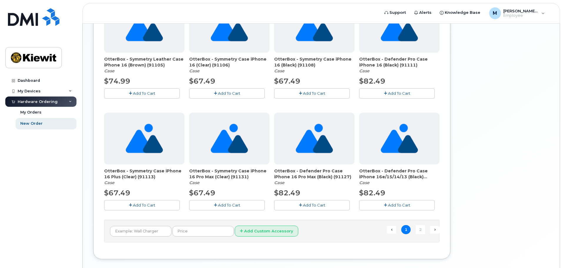
scroll to position [386, 0]
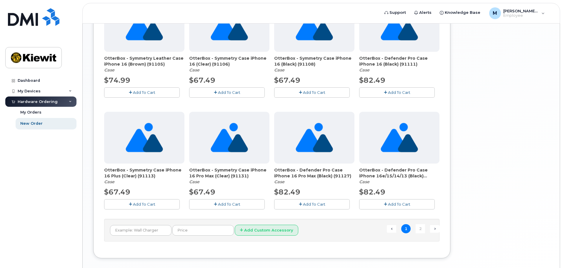
click at [415, 208] on button "Add To Cart" at bounding box center [397, 204] width 76 height 10
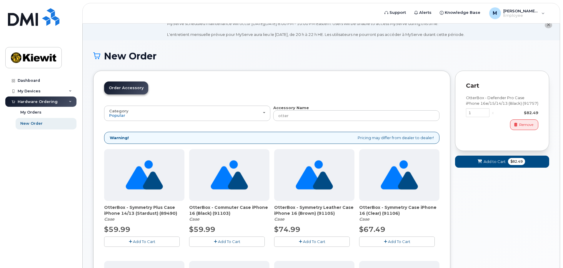
scroll to position [4, 0]
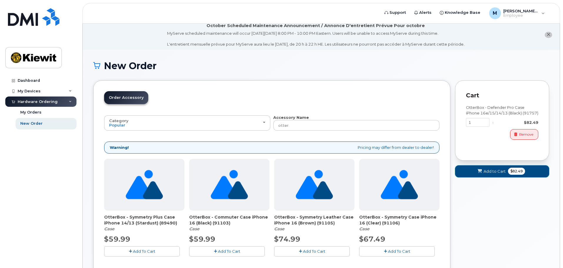
click at [501, 172] on span "Add to Cart" at bounding box center [495, 172] width 22 height 6
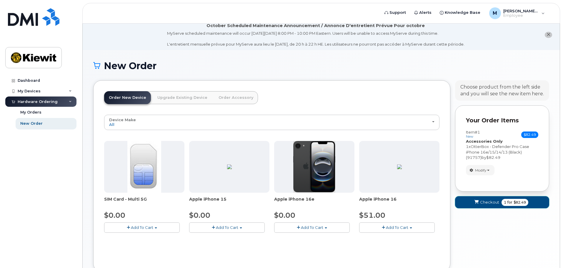
click at [496, 203] on span "Checkout" at bounding box center [489, 203] width 19 height 6
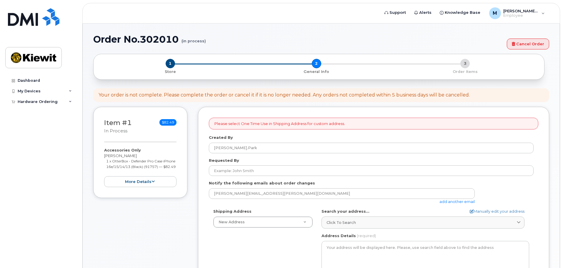
select select
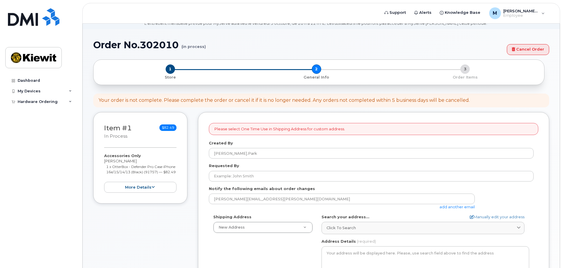
scroll to position [59, 0]
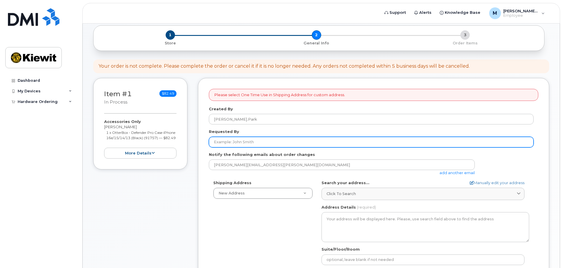
click at [229, 144] on input "Requested By" at bounding box center [371, 142] width 325 height 11
type input "[PERSON_NAME]"
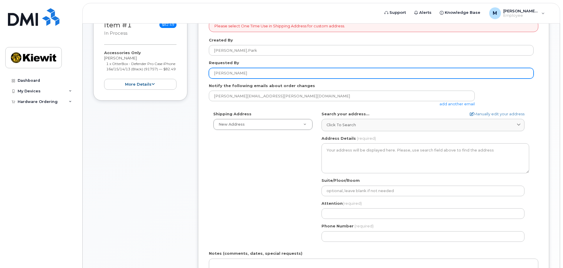
scroll to position [147, 0]
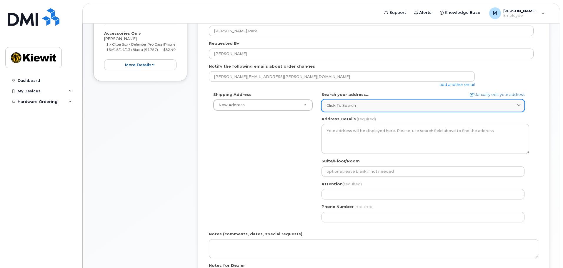
click at [346, 107] on span "Click to search" at bounding box center [341, 106] width 29 height 6
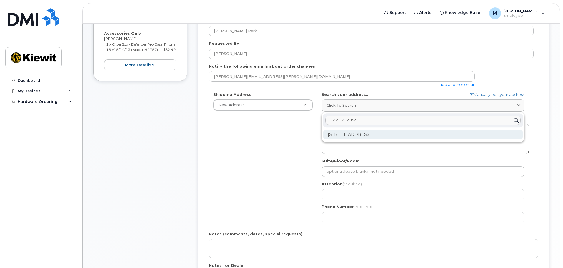
type input "555 35St sw"
click at [391, 133] on div "[STREET_ADDRESS]" at bounding box center [423, 135] width 200 height 10
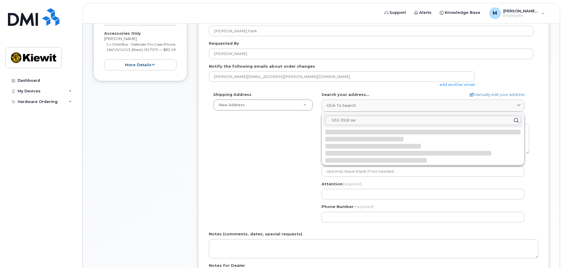
select select
type textarea "[STREET_ADDRESS]"
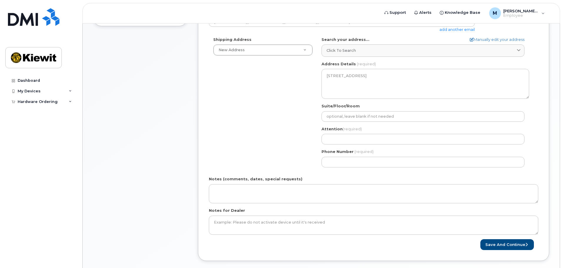
scroll to position [206, 0]
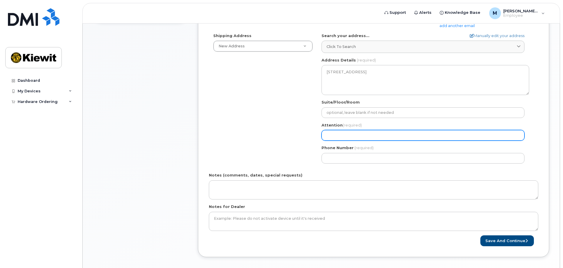
drag, startPoint x: 355, startPoint y: 133, endPoint x: 358, endPoint y: 140, distance: 8.3
click at [355, 133] on input "Attention (required)" at bounding box center [423, 135] width 203 height 11
type input "[PERSON_NAME]"
select select
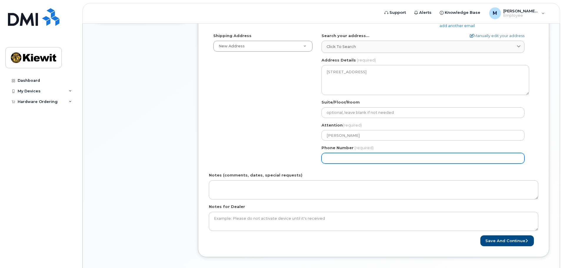
click at [357, 161] on input "Phone Number" at bounding box center [423, 158] width 203 height 11
type input "780975727"
select select
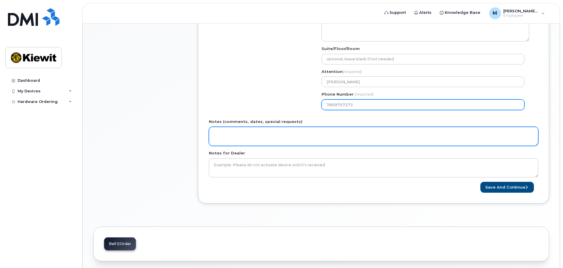
scroll to position [265, 0]
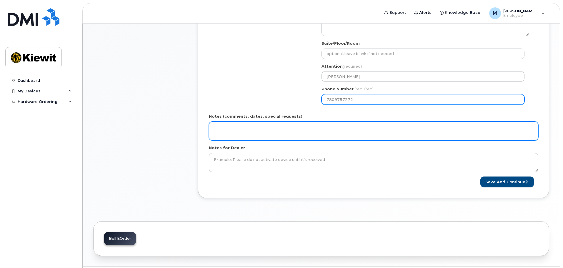
type input "7809757272"
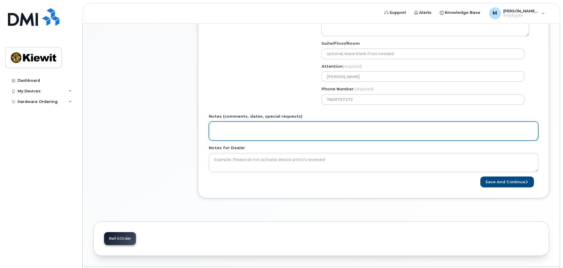
click at [241, 136] on textarea "Notes (comments, dates, special requests)" at bounding box center [374, 131] width 330 height 19
type textarea "For new work phone order."
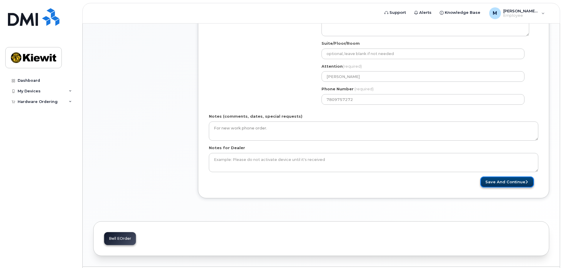
click at [513, 184] on button "Save and Continue" at bounding box center [508, 182] width 54 height 11
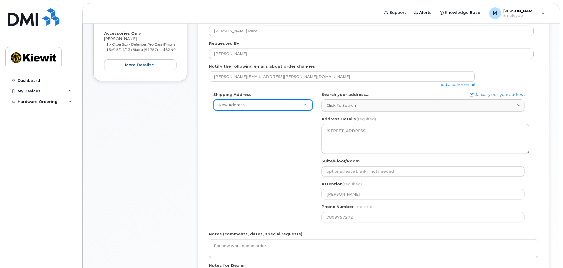
scroll to position [133, 0]
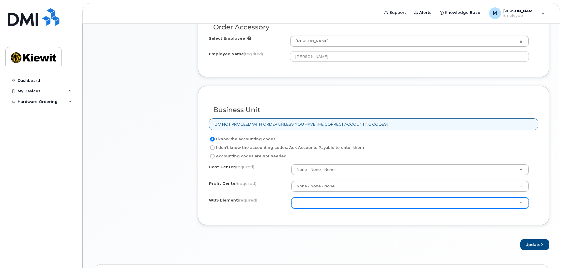
scroll to position [294, 0]
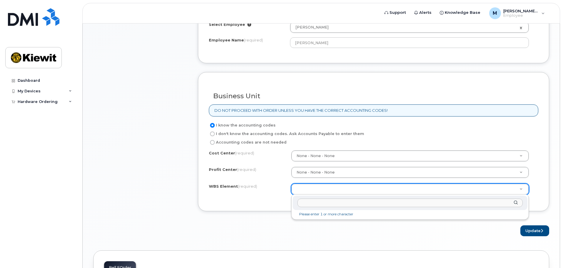
click at [325, 206] on input "text" at bounding box center [410, 203] width 225 height 9
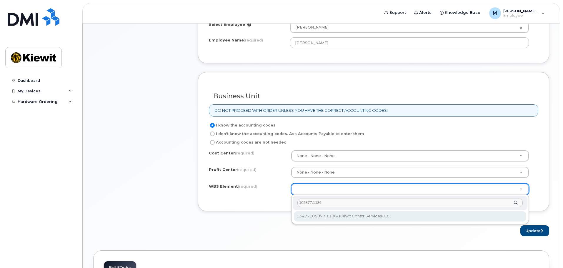
type input "105877.1186"
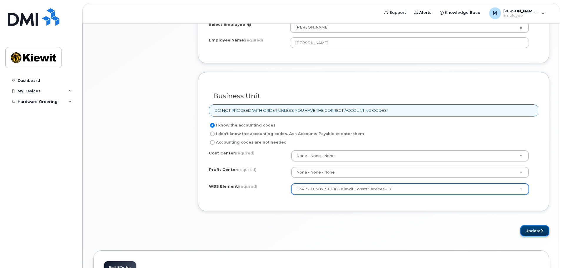
click at [535, 232] on button "Update" at bounding box center [535, 230] width 29 height 11
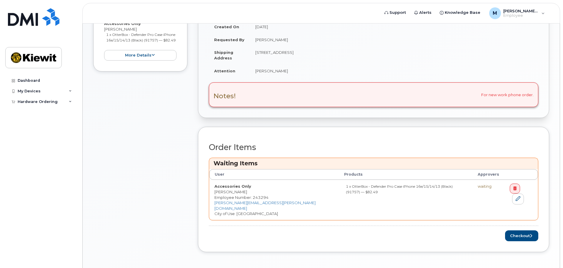
scroll to position [248, 0]
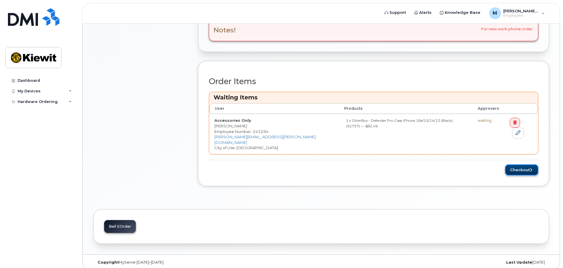
click at [519, 165] on button "Checkout" at bounding box center [521, 170] width 33 height 11
